Goal: Obtain resource: Download file/media

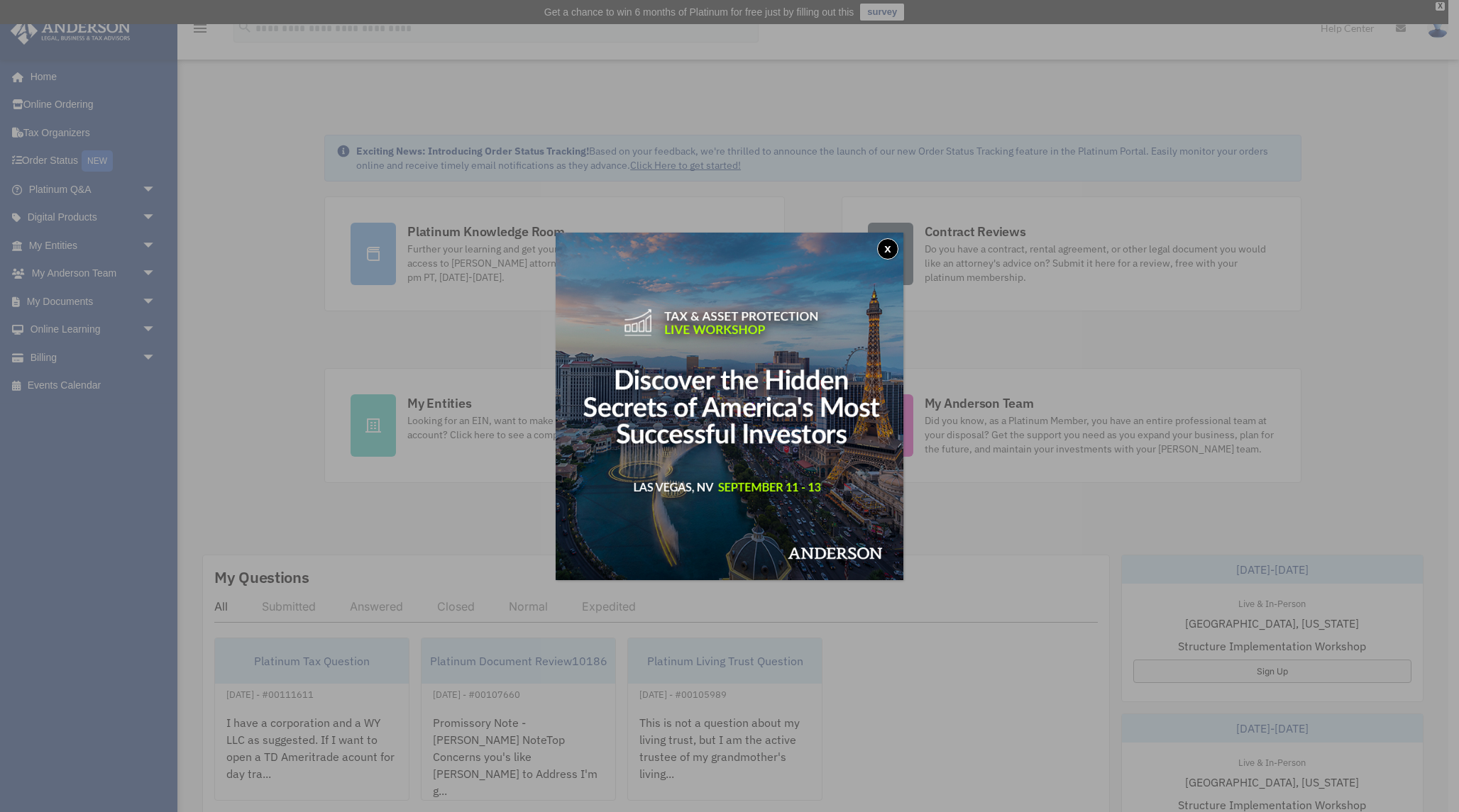
click at [890, 247] on button "x" at bounding box center [888, 248] width 22 height 22
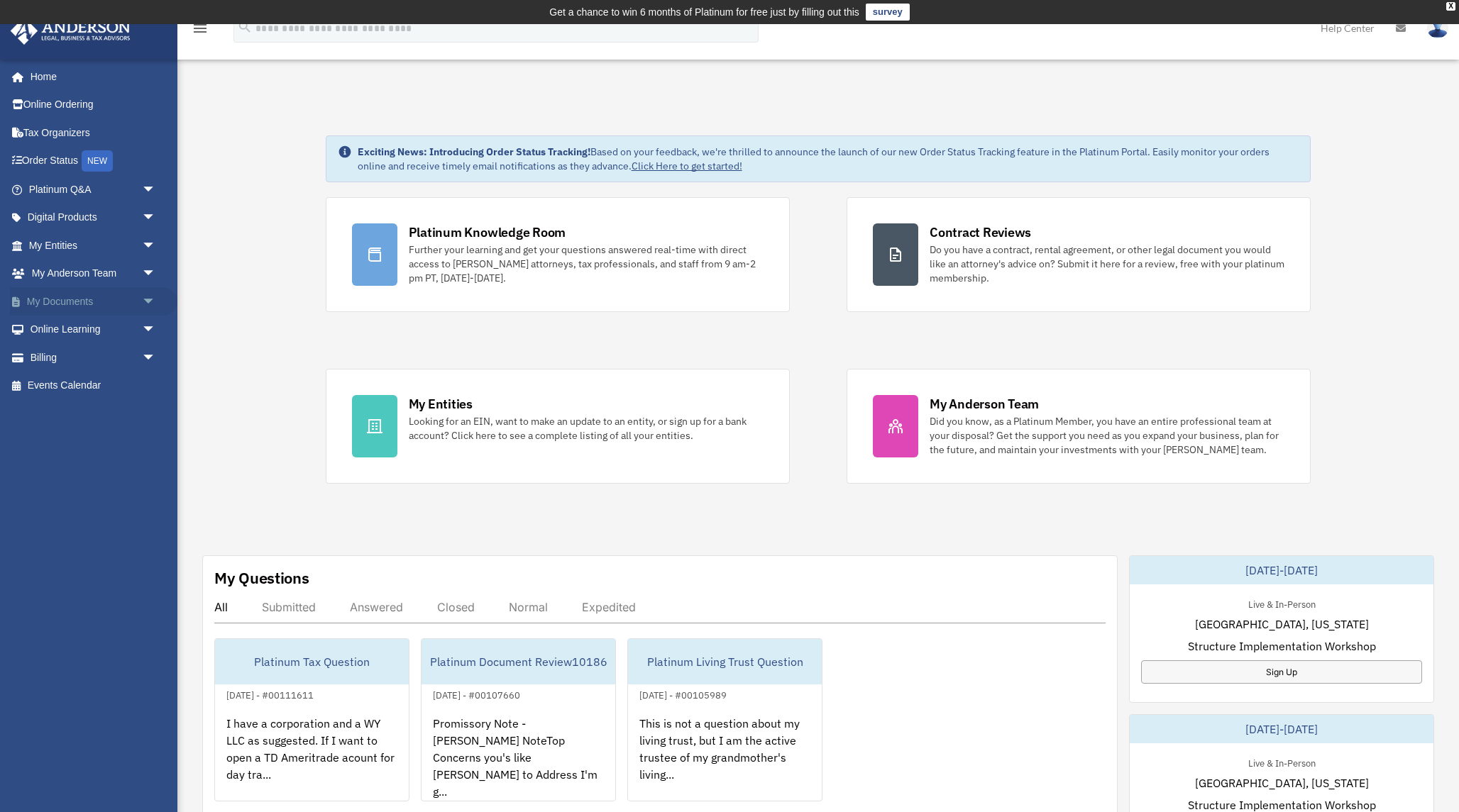
click at [67, 303] on link "My Documents arrow_drop_down" at bounding box center [93, 301] width 167 height 28
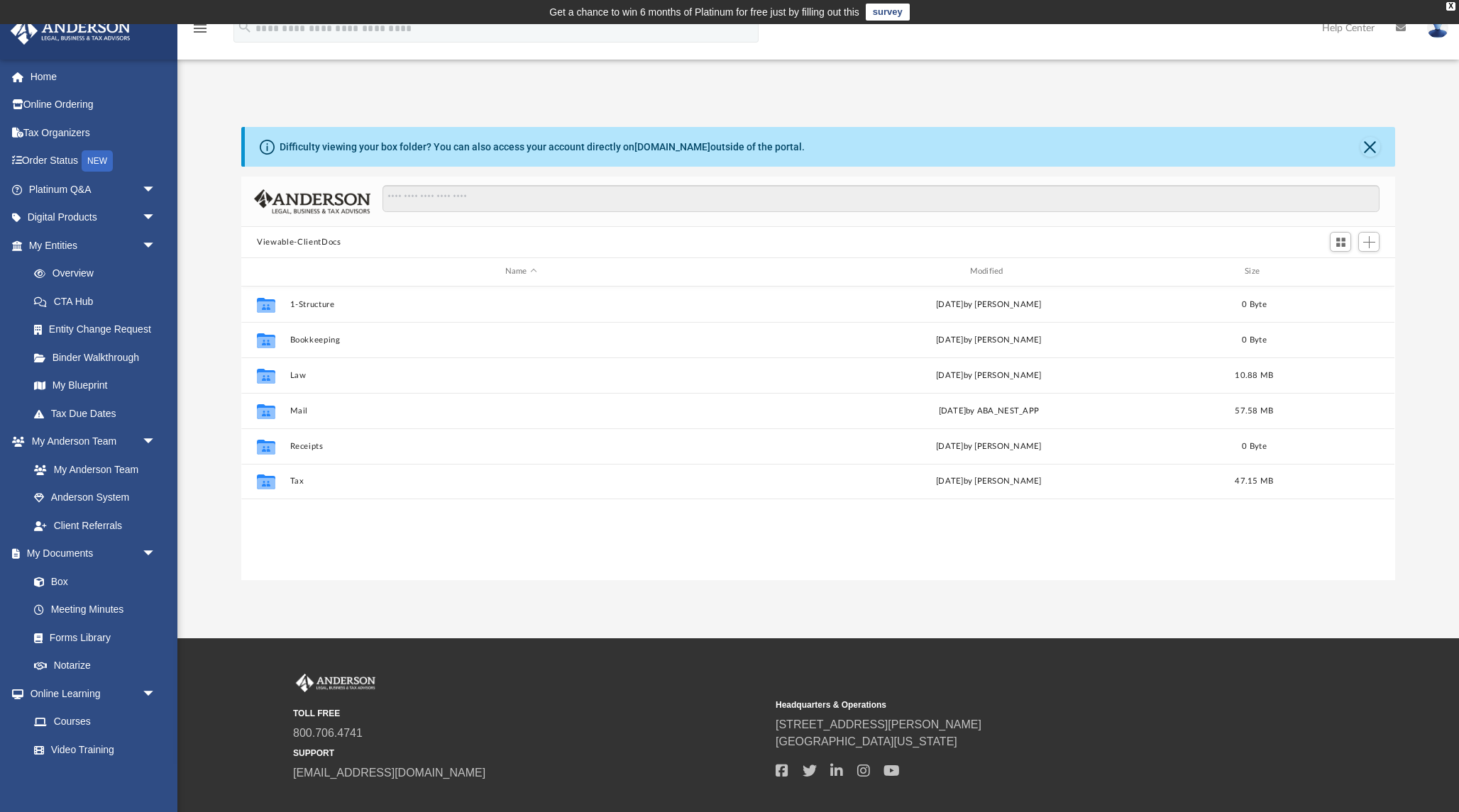
scroll to position [322, 1153]
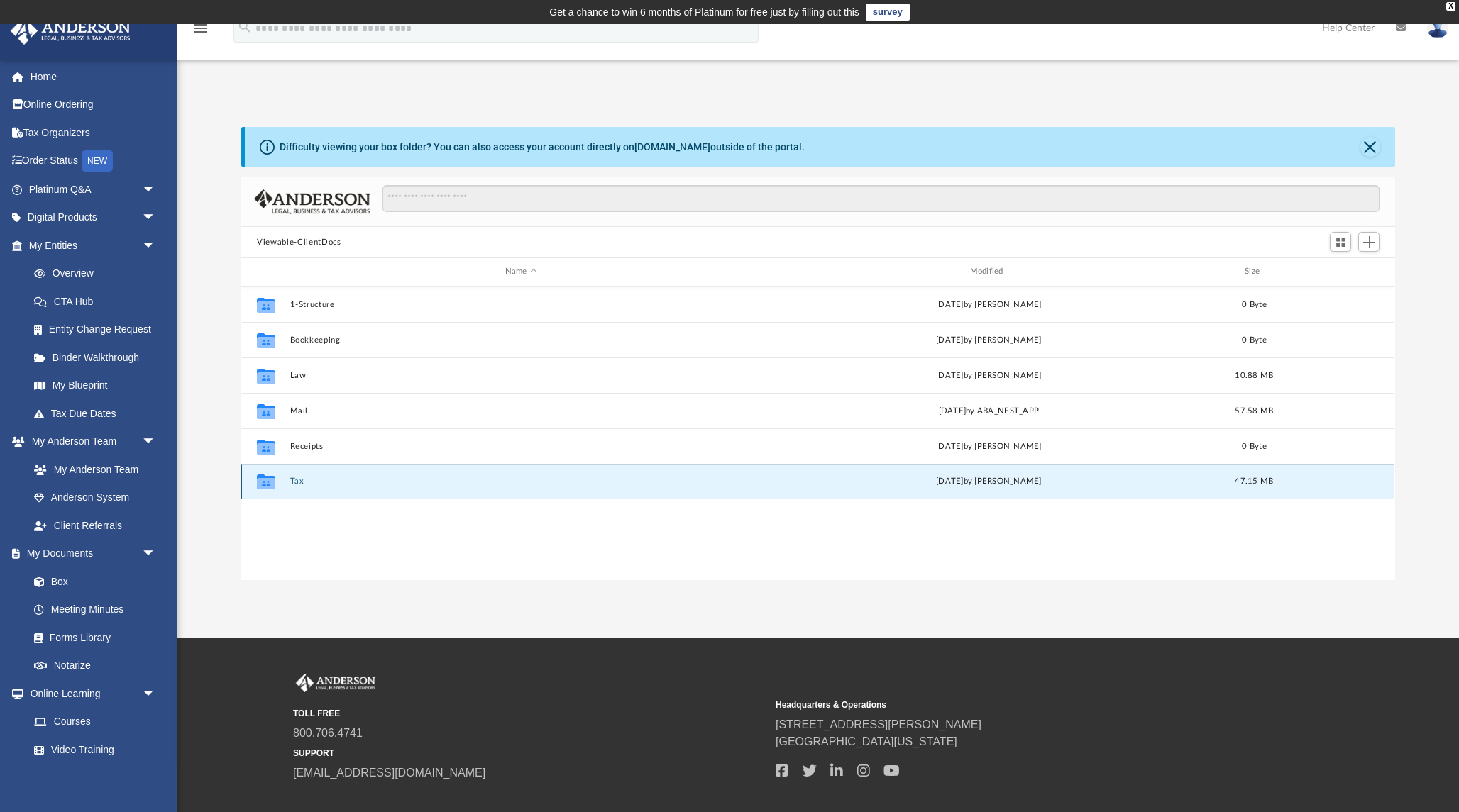
click at [298, 483] on button "Tax" at bounding box center [521, 481] width 462 height 9
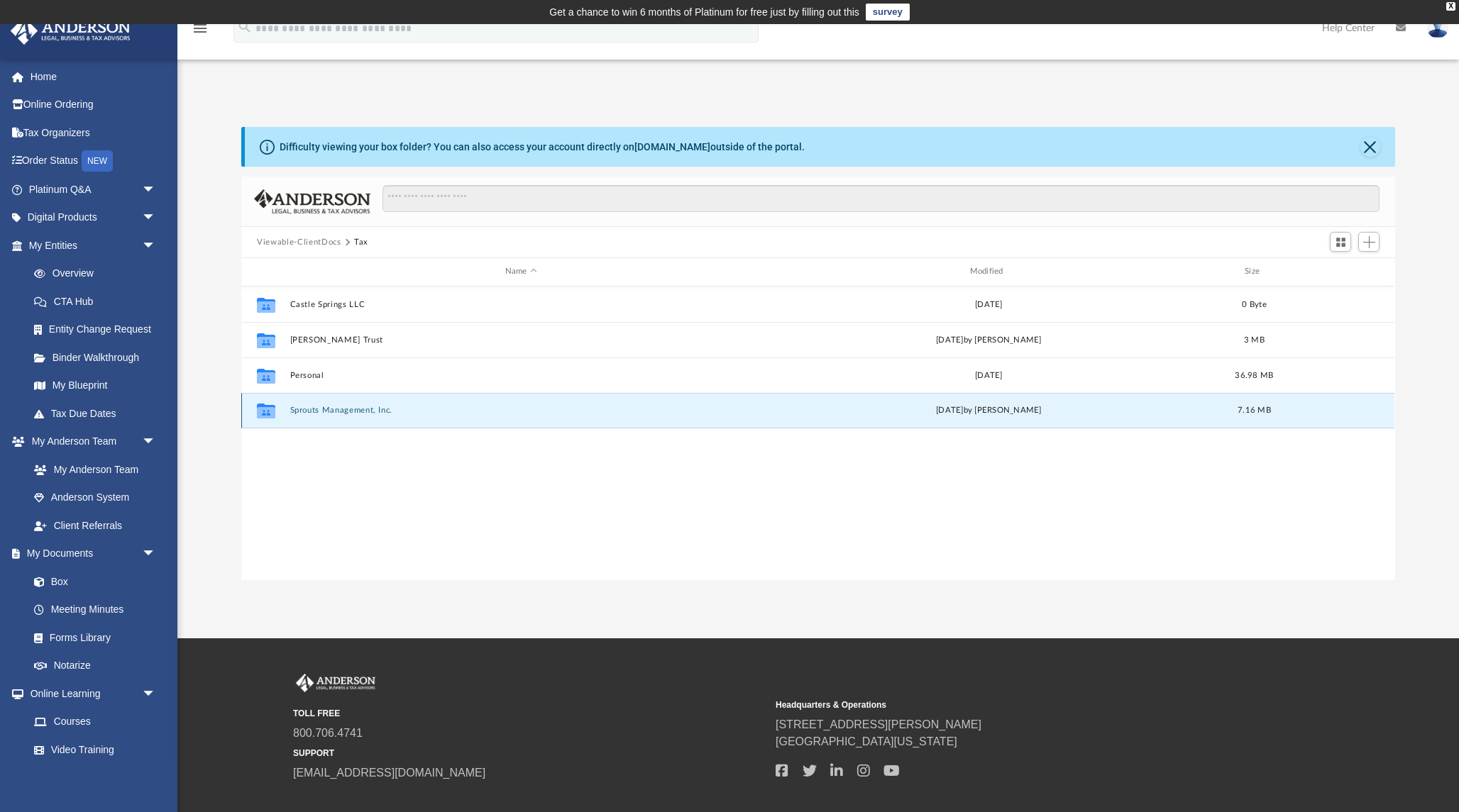
click at [325, 408] on button "Sprouts Management, Inc." at bounding box center [521, 410] width 462 height 9
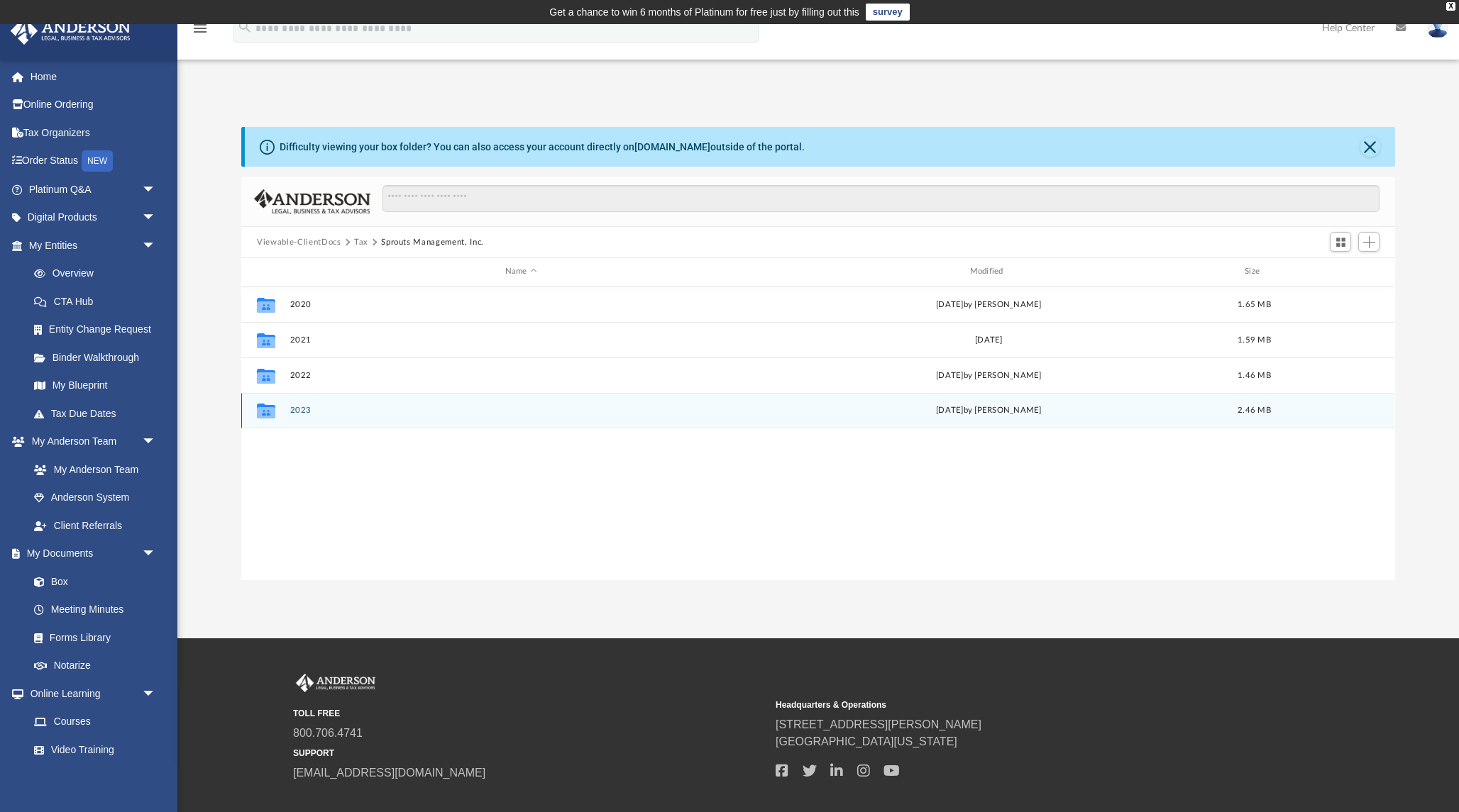
click at [303, 410] on button "2023" at bounding box center [521, 410] width 462 height 9
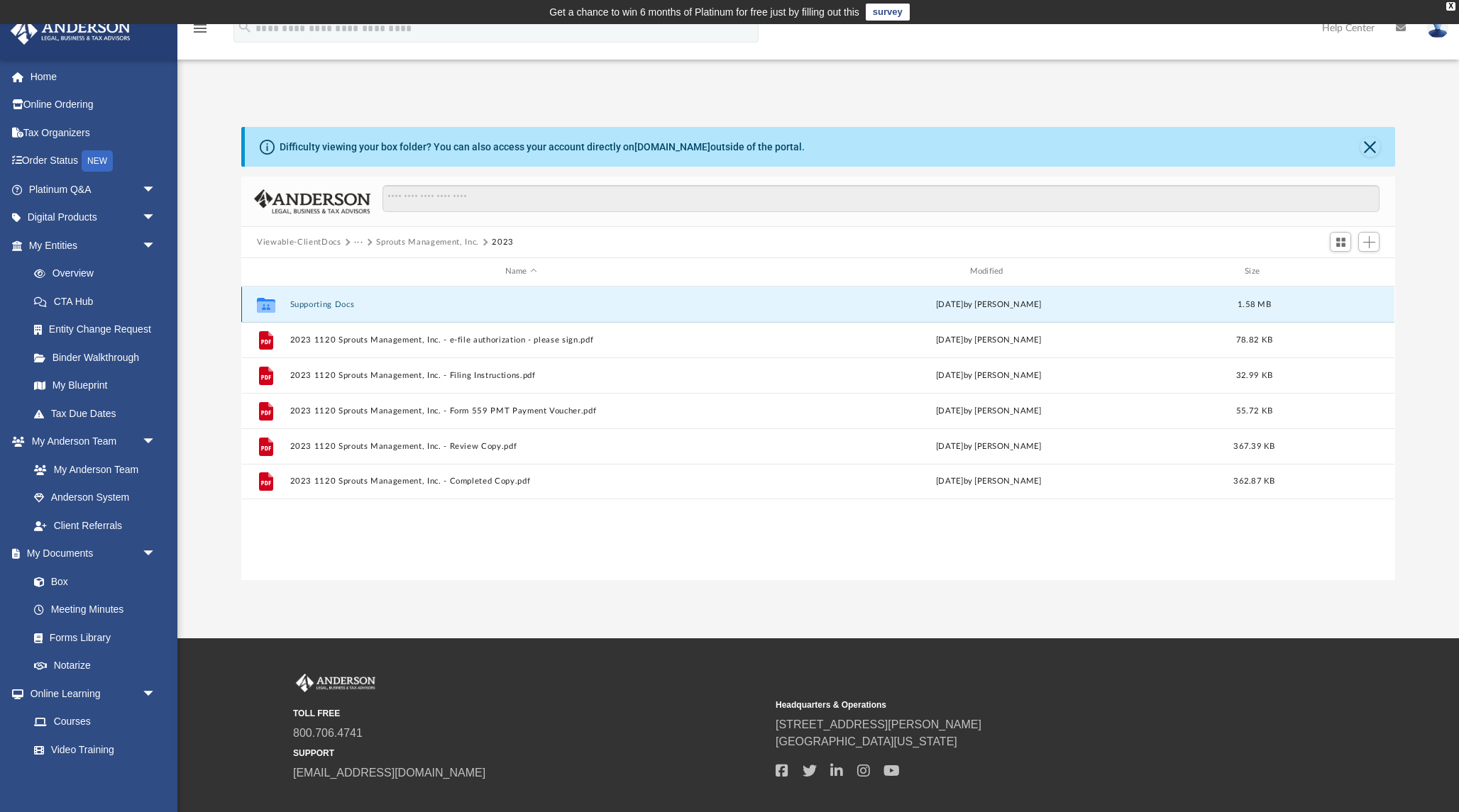
click at [332, 302] on button "Supporting Docs" at bounding box center [521, 304] width 462 height 9
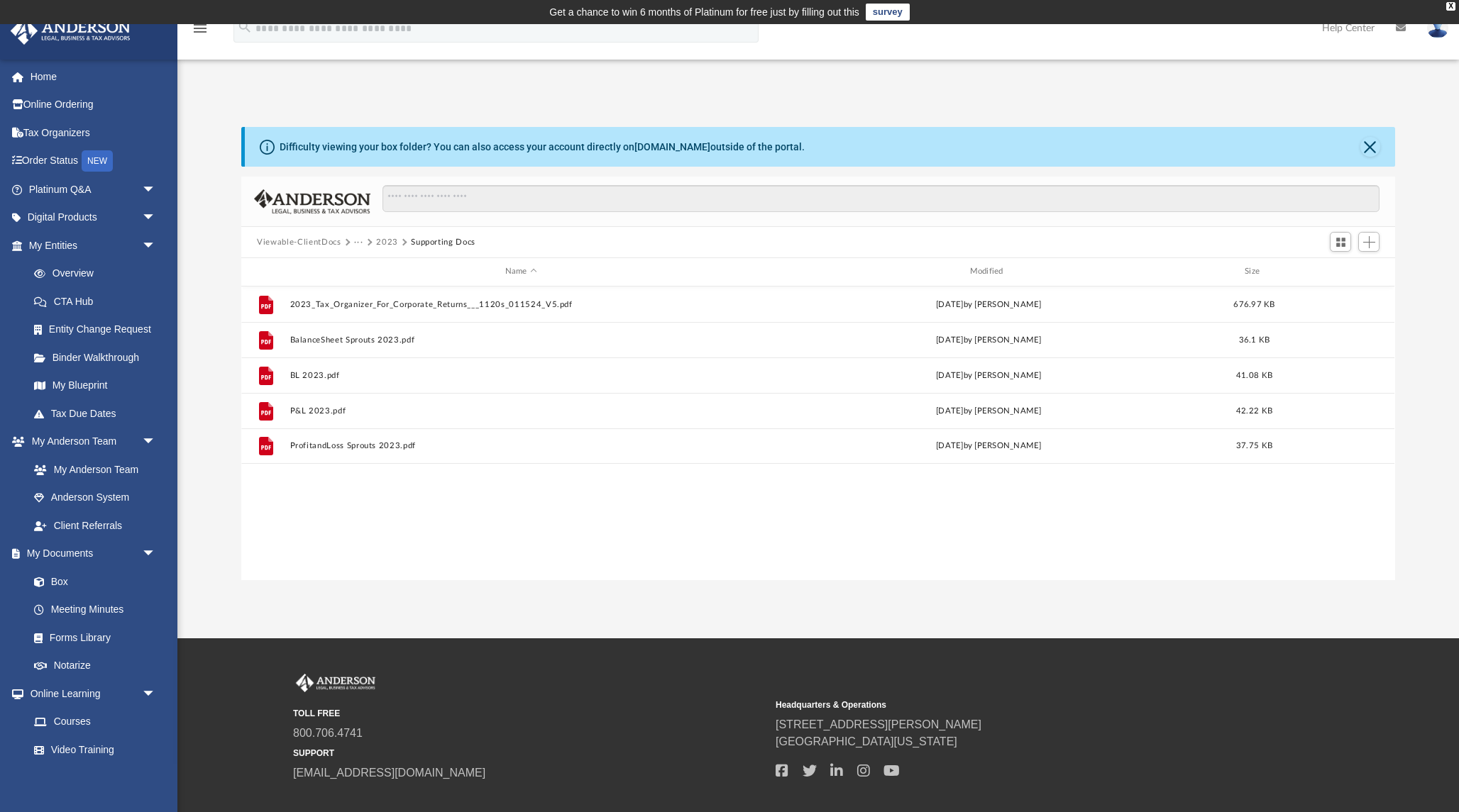
click at [388, 243] on button "2023" at bounding box center [388, 242] width 22 height 13
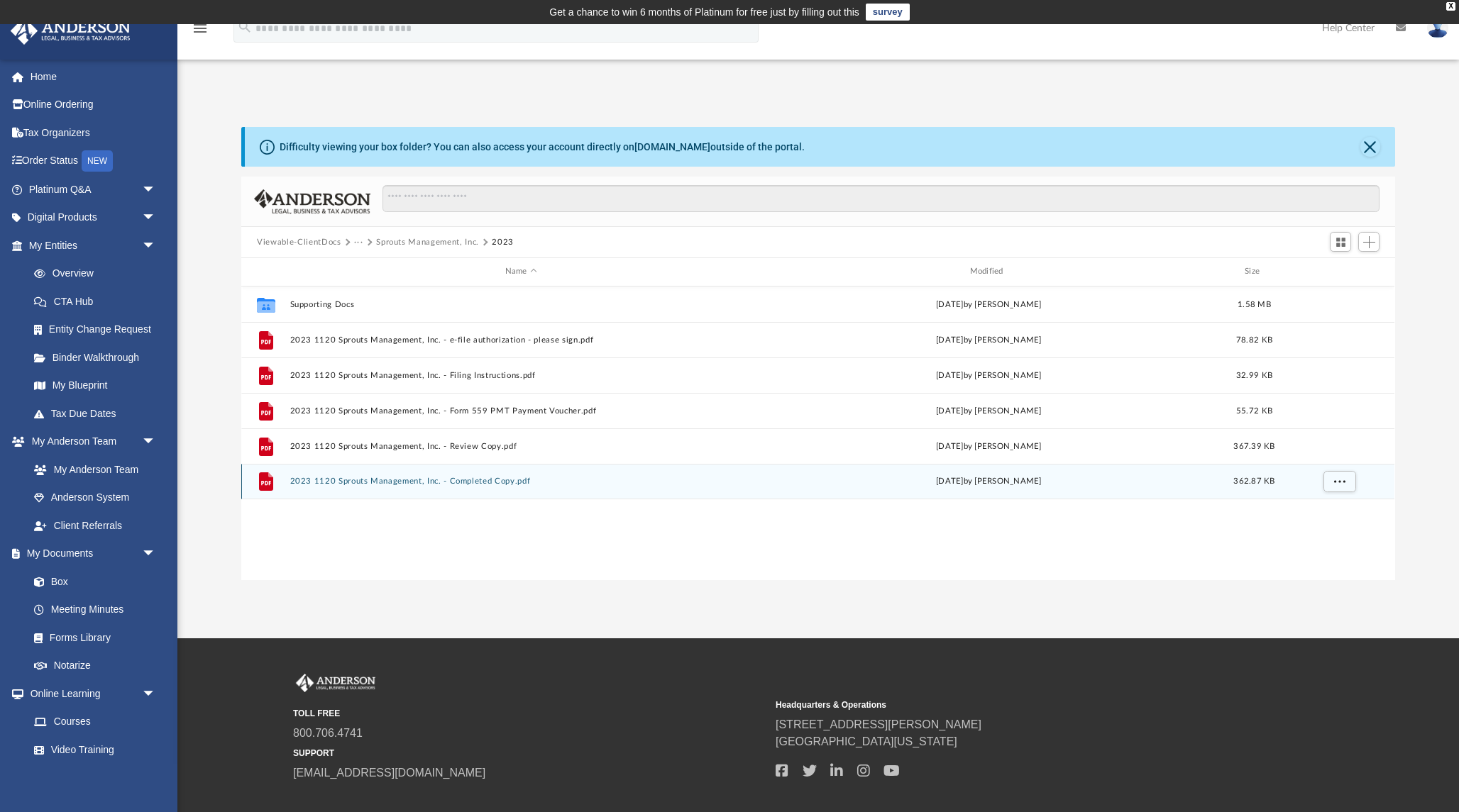
click at [394, 479] on button "2023 1120 Sprouts Management, Inc. - Completed Copy.pdf" at bounding box center [521, 481] width 462 height 9
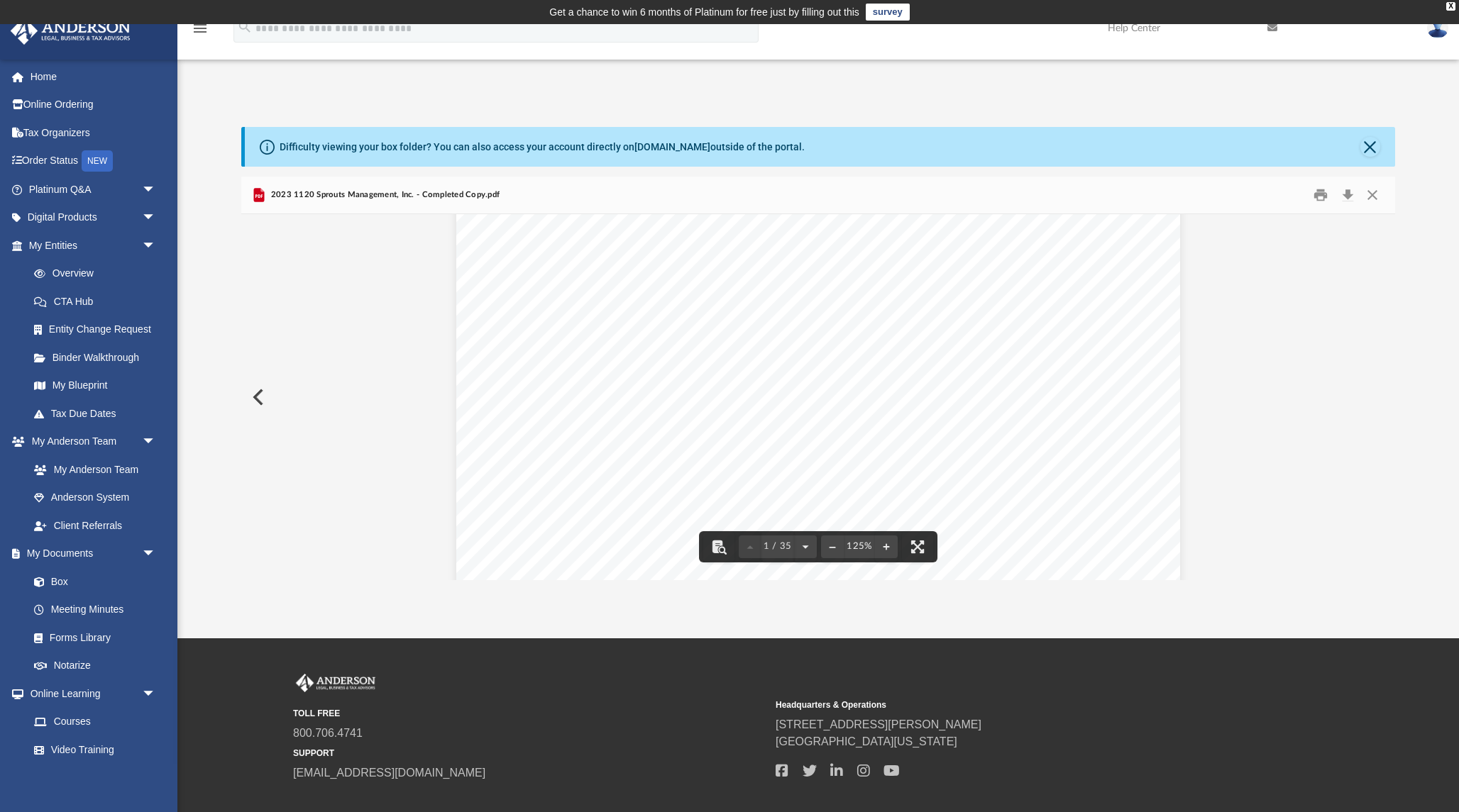
scroll to position [0, 0]
click at [1376, 194] on button "Close" at bounding box center [1373, 196] width 25 height 22
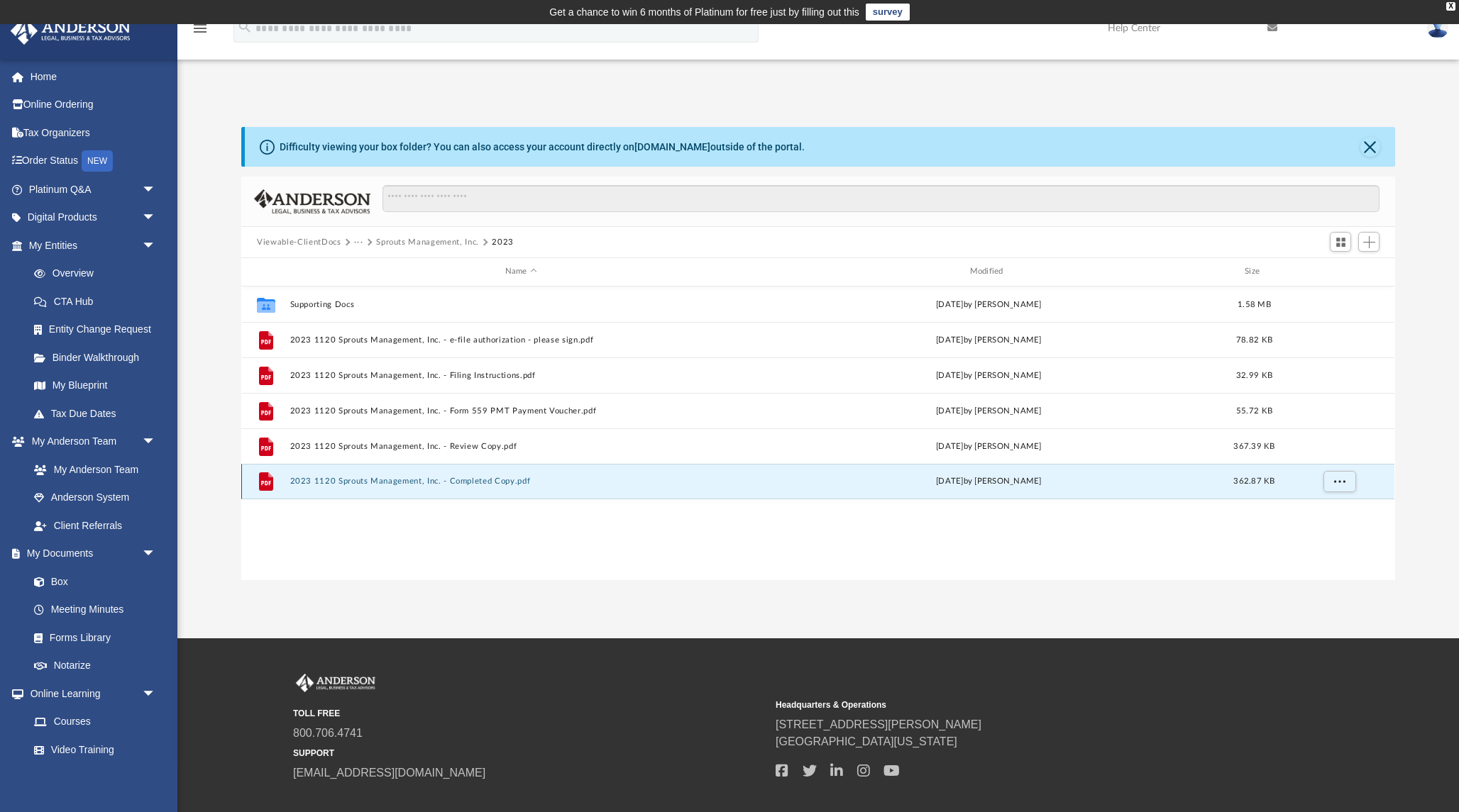
click at [473, 481] on button "2023 1120 Sprouts Management, Inc. - Completed Copy.pdf" at bounding box center [521, 481] width 462 height 9
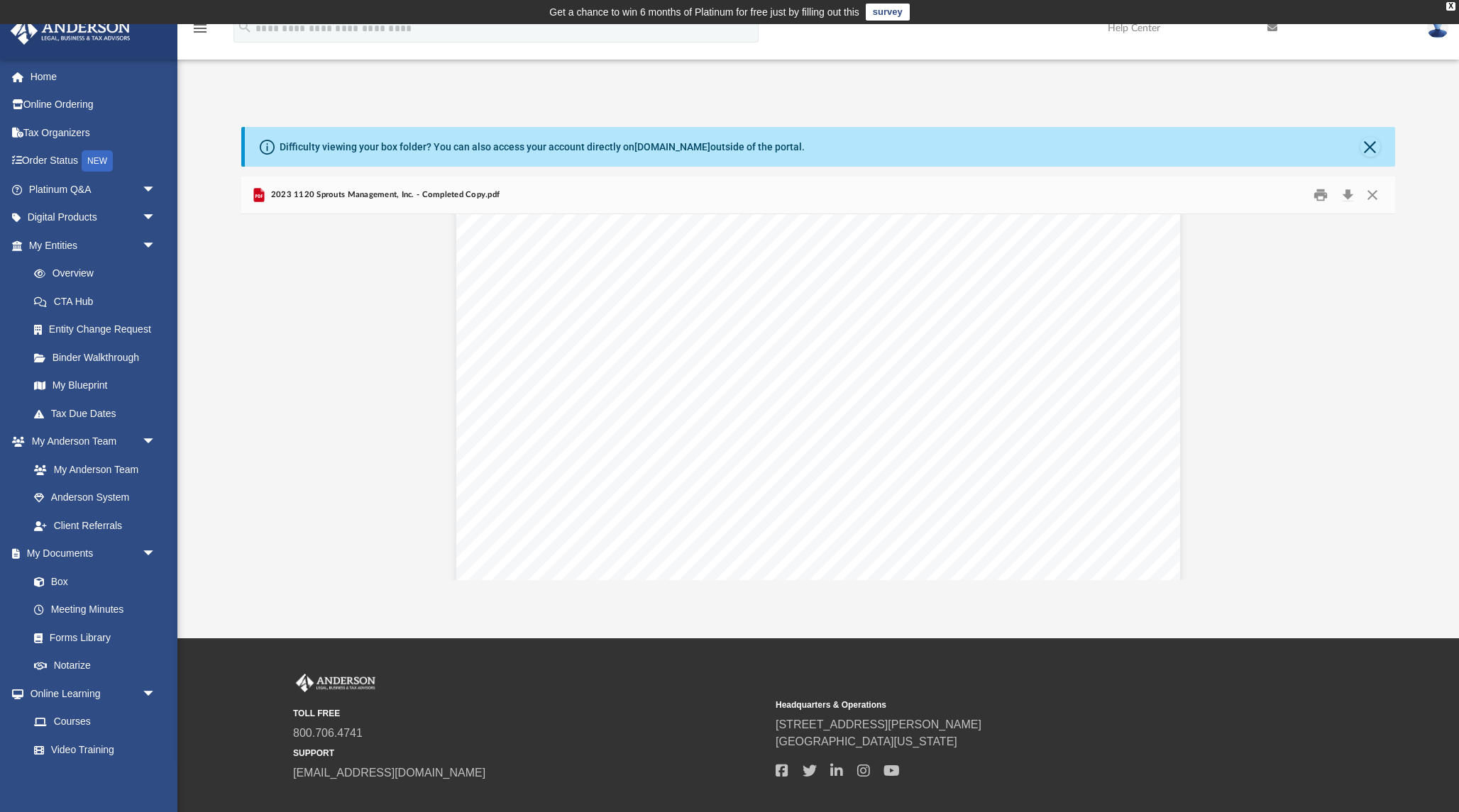
scroll to position [2044, 0]
